Goal: Entertainment & Leisure: Consume media (video, audio)

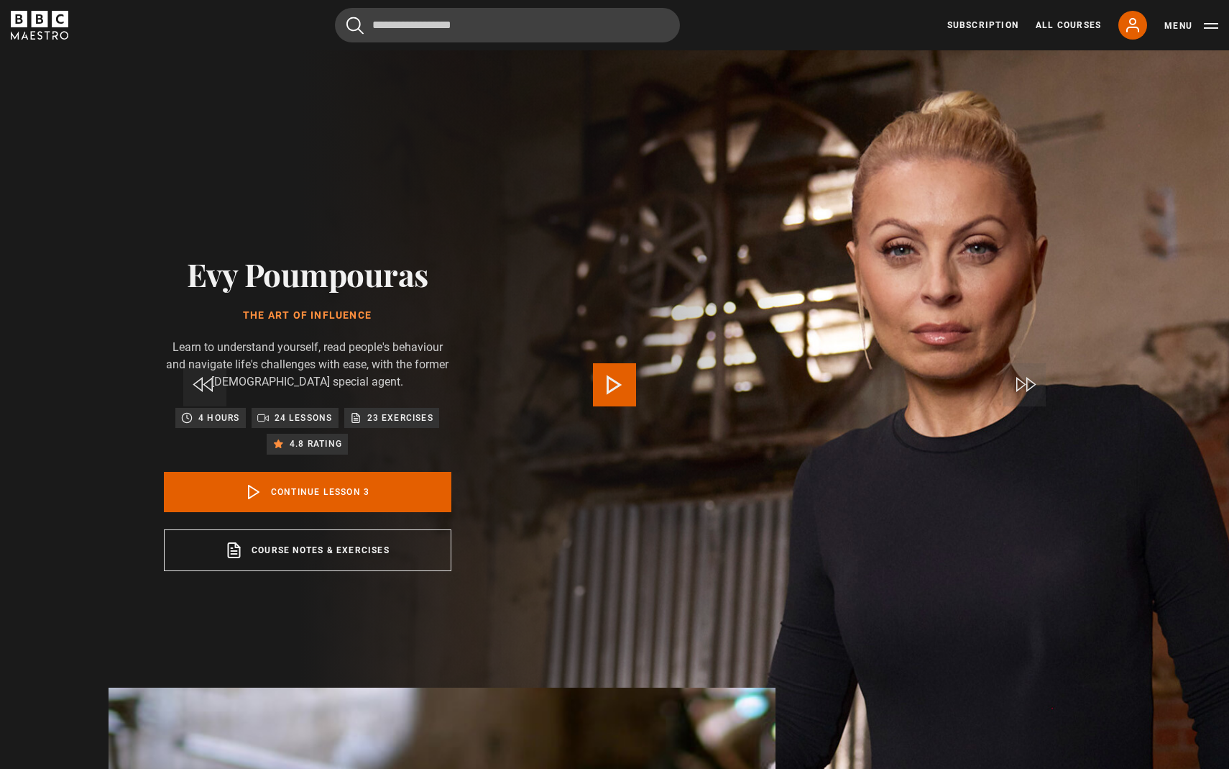
scroll to position [758, 0]
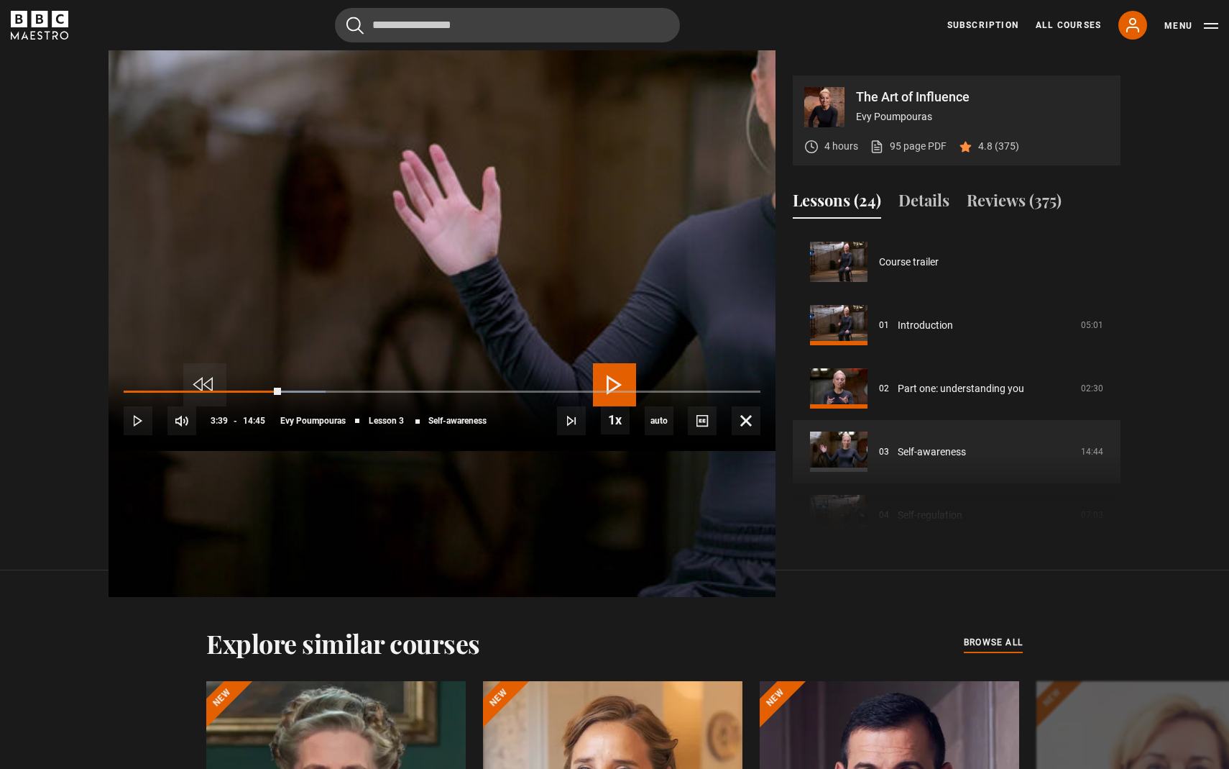
click at [267, 451] on div "10s Skip Back 10 seconds Play 10s Skip Forward 10 seconds Loaded : 31.67% 03:09…" at bounding box center [442, 411] width 667 height 80
click at [266, 451] on div "10s Skip Back 10 seconds Play 10s Skip Forward 10 seconds Loaded : 31.67% 03:09…" at bounding box center [442, 411] width 667 height 80
drag, startPoint x: 307, startPoint y: 705, endPoint x: 222, endPoint y: 700, distance: 84.9
click at [222, 451] on div "10s Skip Back 10 seconds Play 10s Skip Forward 10 seconds Loaded : 0.00% 03:32 …" at bounding box center [442, 411] width 667 height 80
drag, startPoint x: 304, startPoint y: 709, endPoint x: 239, endPoint y: 702, distance: 65.0
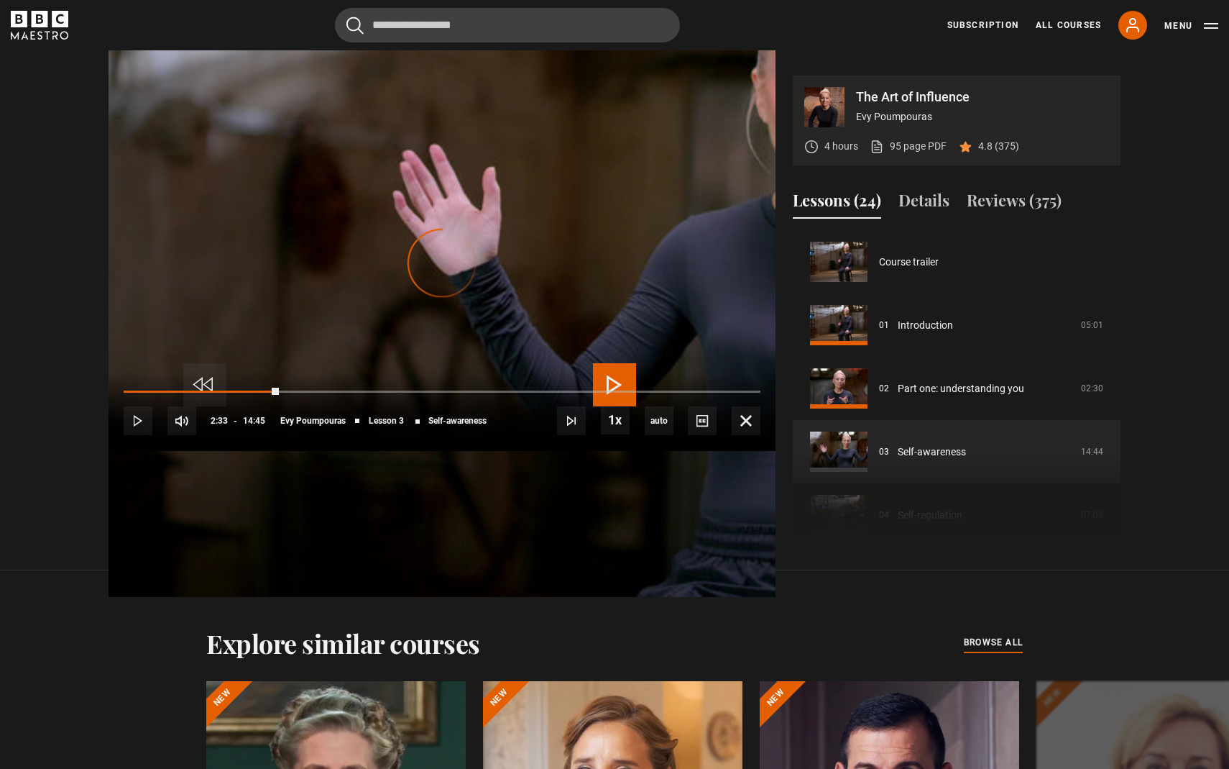
click at [239, 451] on div "10s Skip Back 10 seconds Play 10s Skip Forward 10 seconds Loaded : 19.23% 02:58…" at bounding box center [442, 411] width 667 height 80
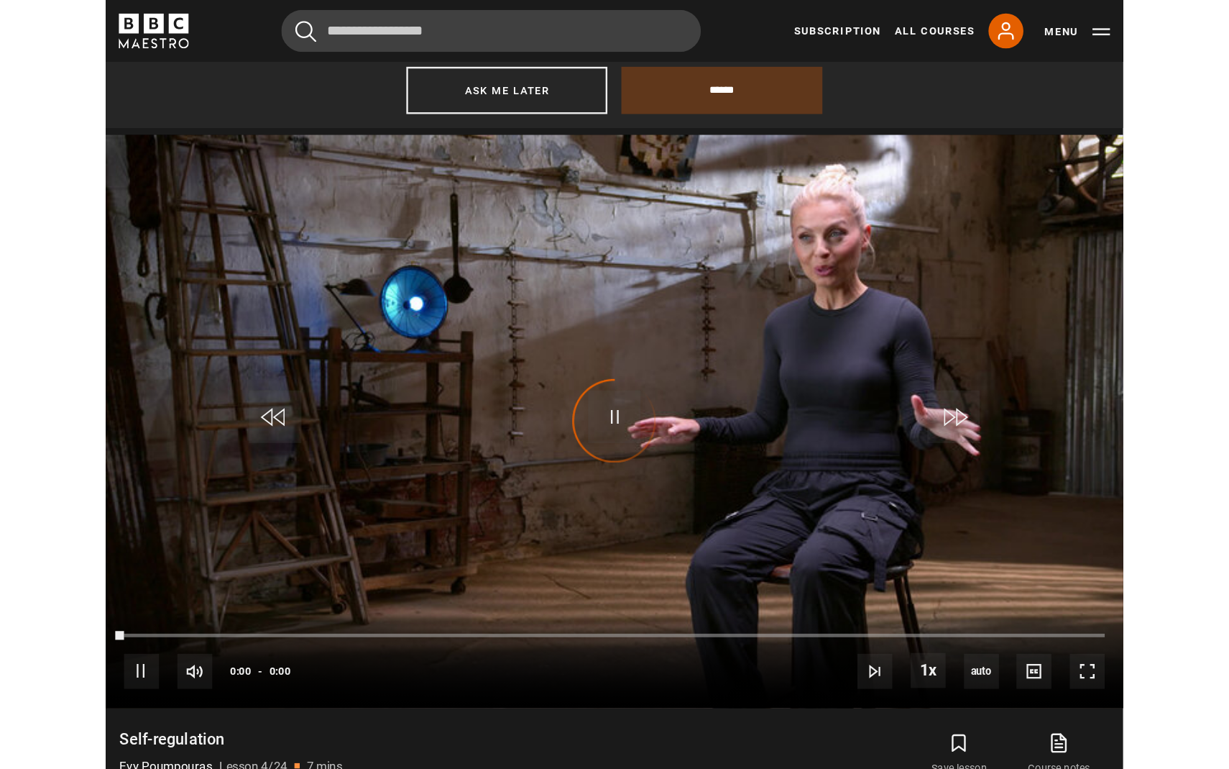
scroll to position [821, 0]
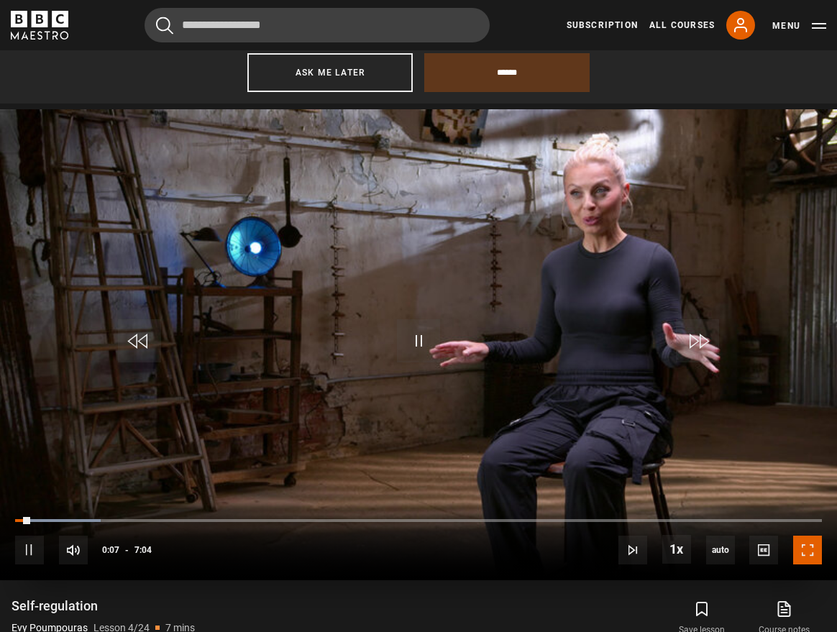
click at [811, 551] on span "Video Player" at bounding box center [807, 550] width 29 height 29
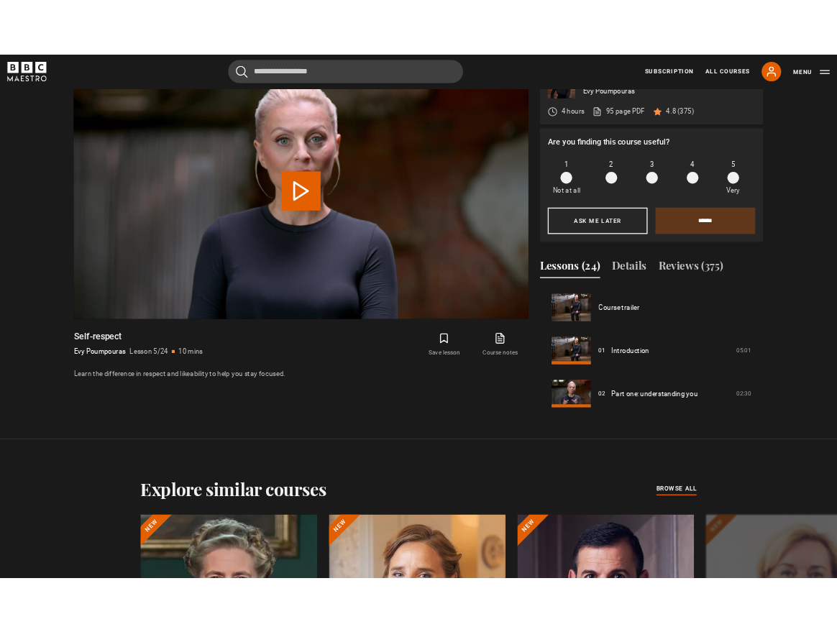
scroll to position [821, 0]
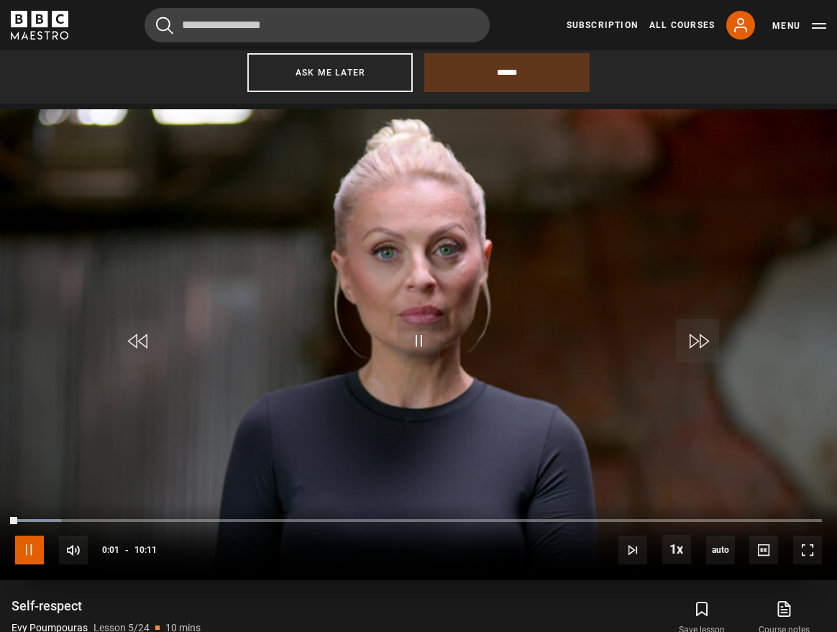
click at [33, 548] on span "Video Player" at bounding box center [29, 550] width 29 height 29
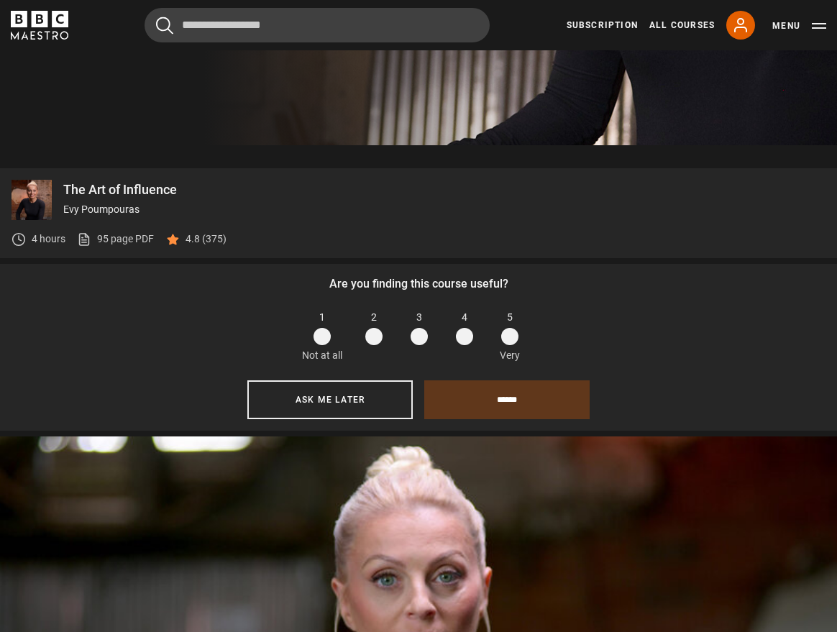
scroll to position [497, 0]
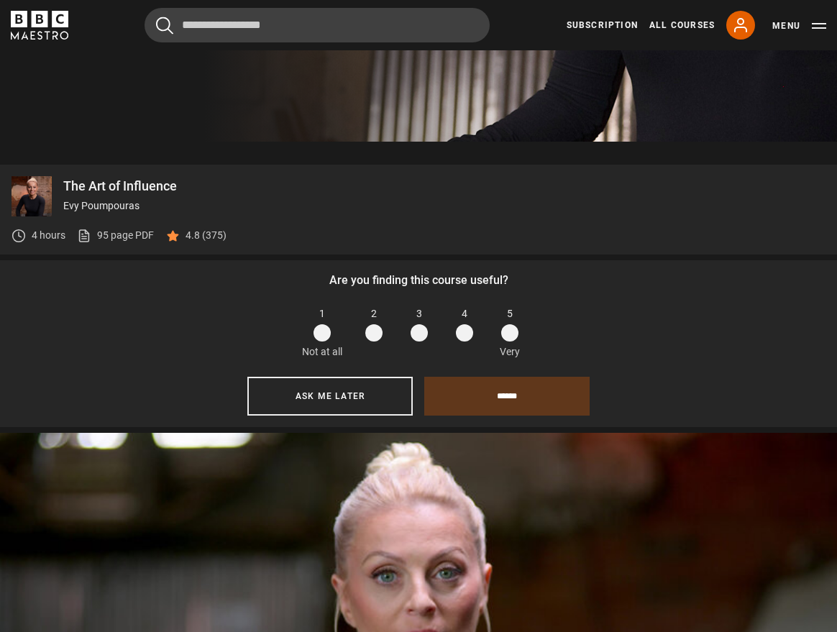
click at [508, 336] on span at bounding box center [509, 332] width 17 height 17
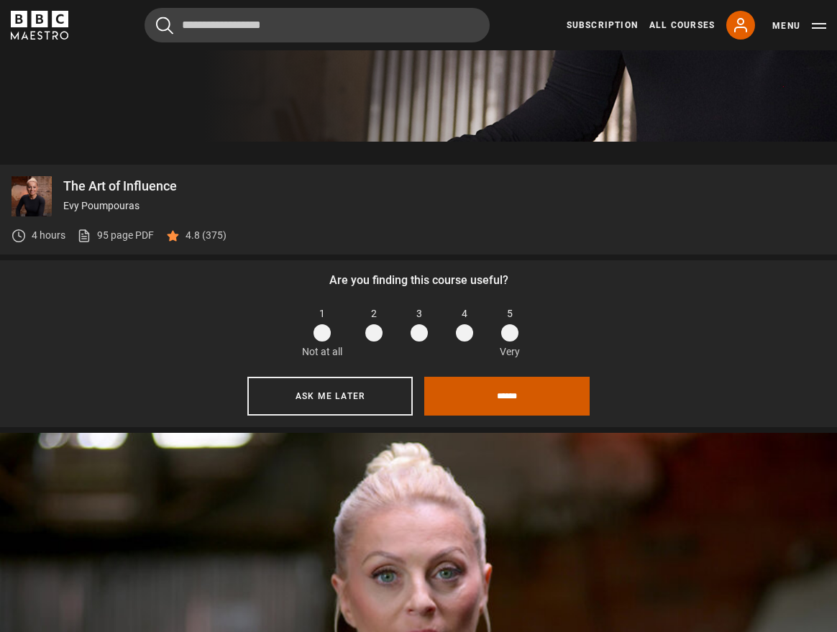
click at [515, 402] on input "******" at bounding box center [506, 396] width 165 height 39
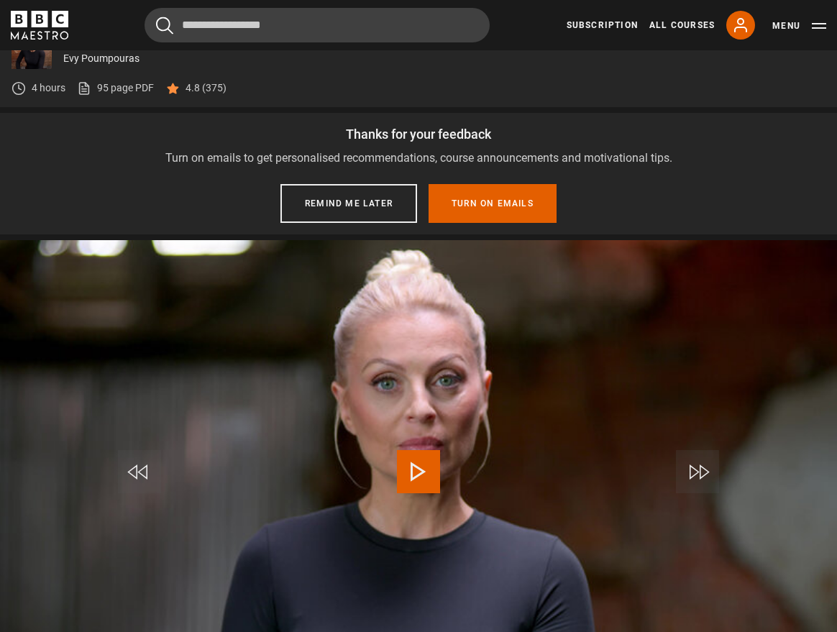
scroll to position [650, 0]
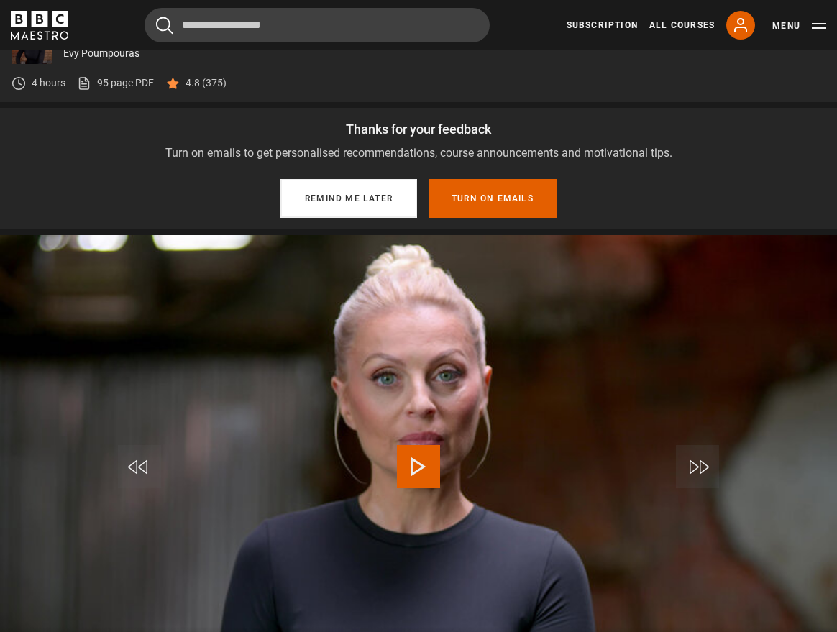
click at [395, 196] on button "Remind me later" at bounding box center [348, 198] width 137 height 39
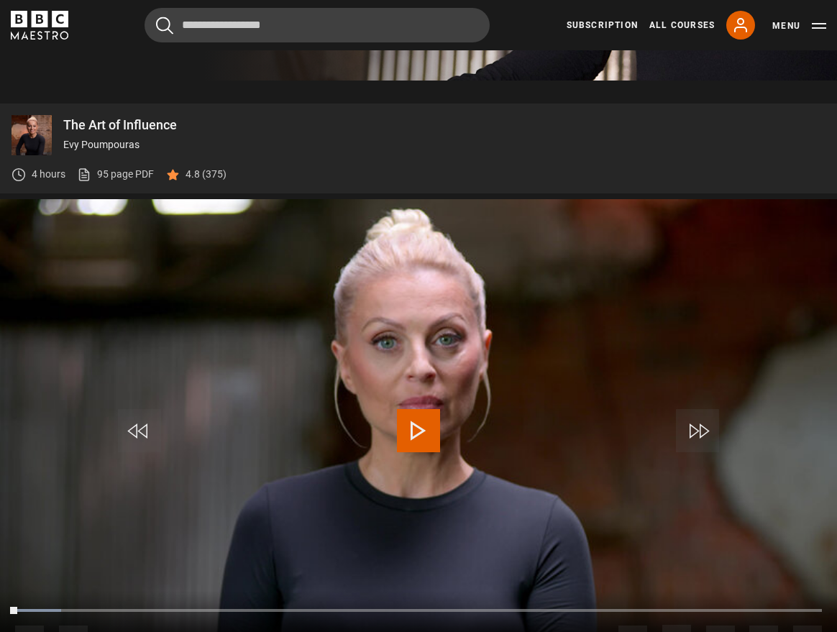
scroll to position [561, 0]
